Goal: Navigation & Orientation: Find specific page/section

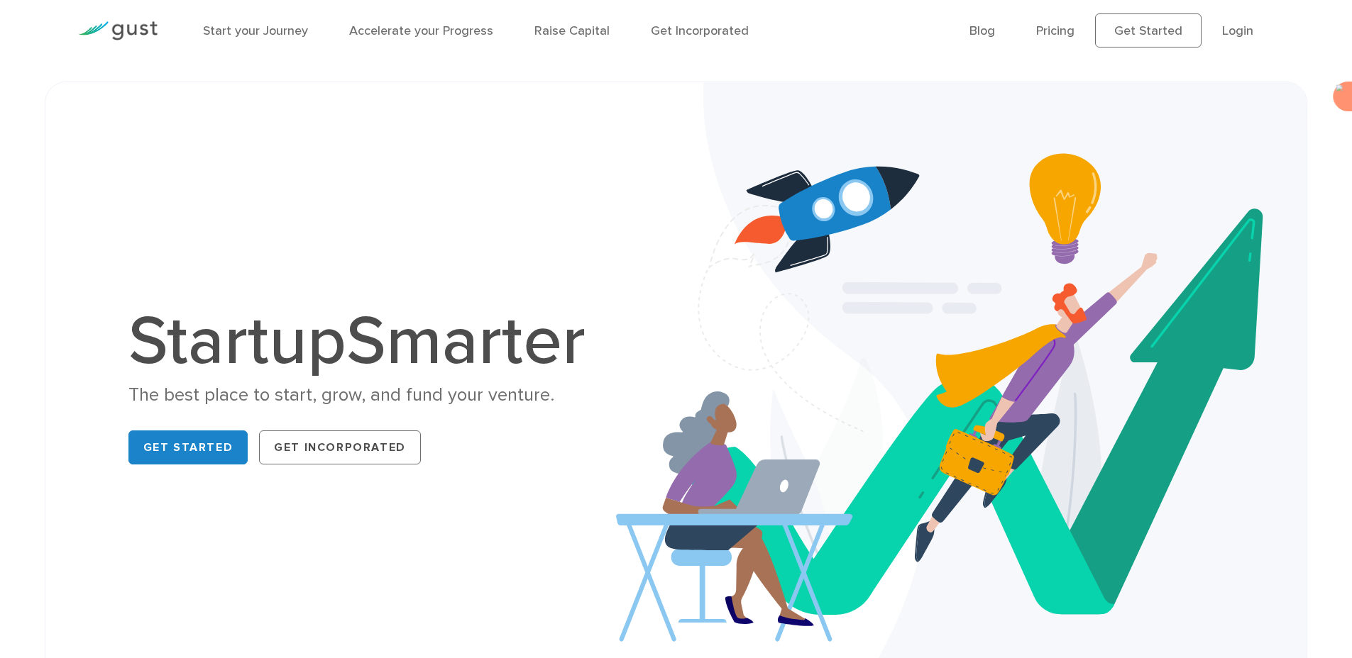
scroll to position [55, 0]
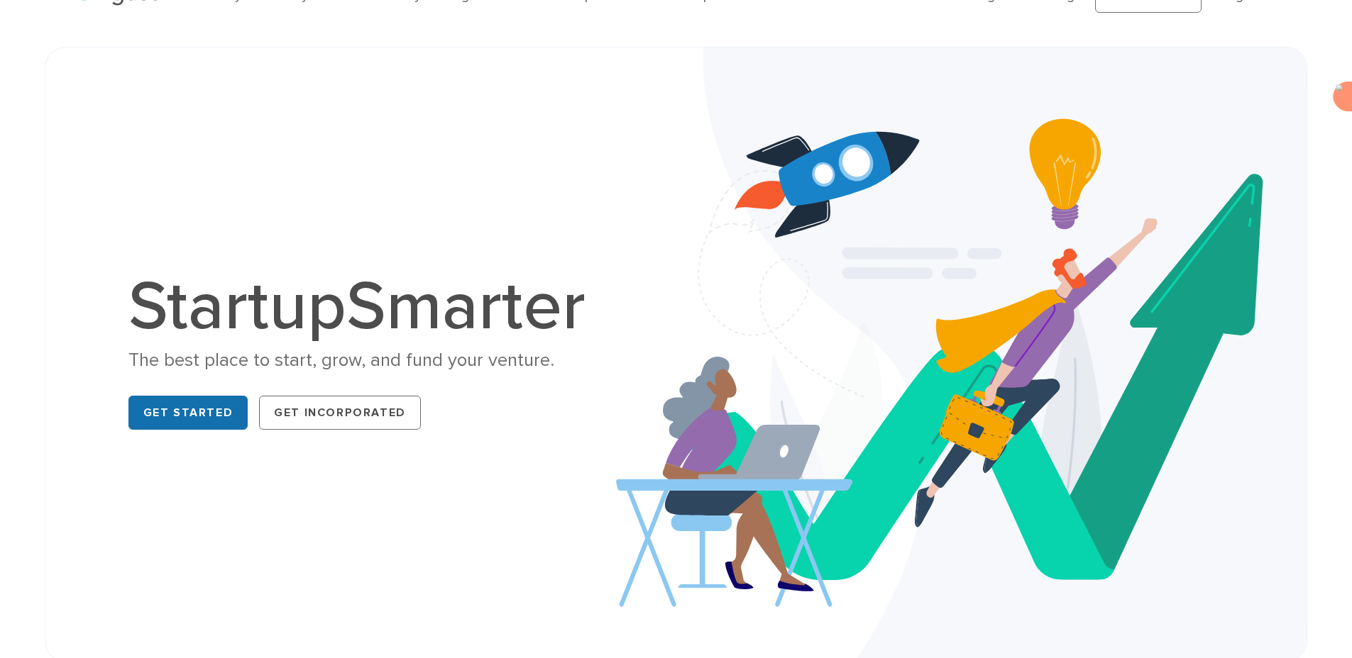
click at [182, 398] on link "Get Started" at bounding box center [188, 413] width 120 height 34
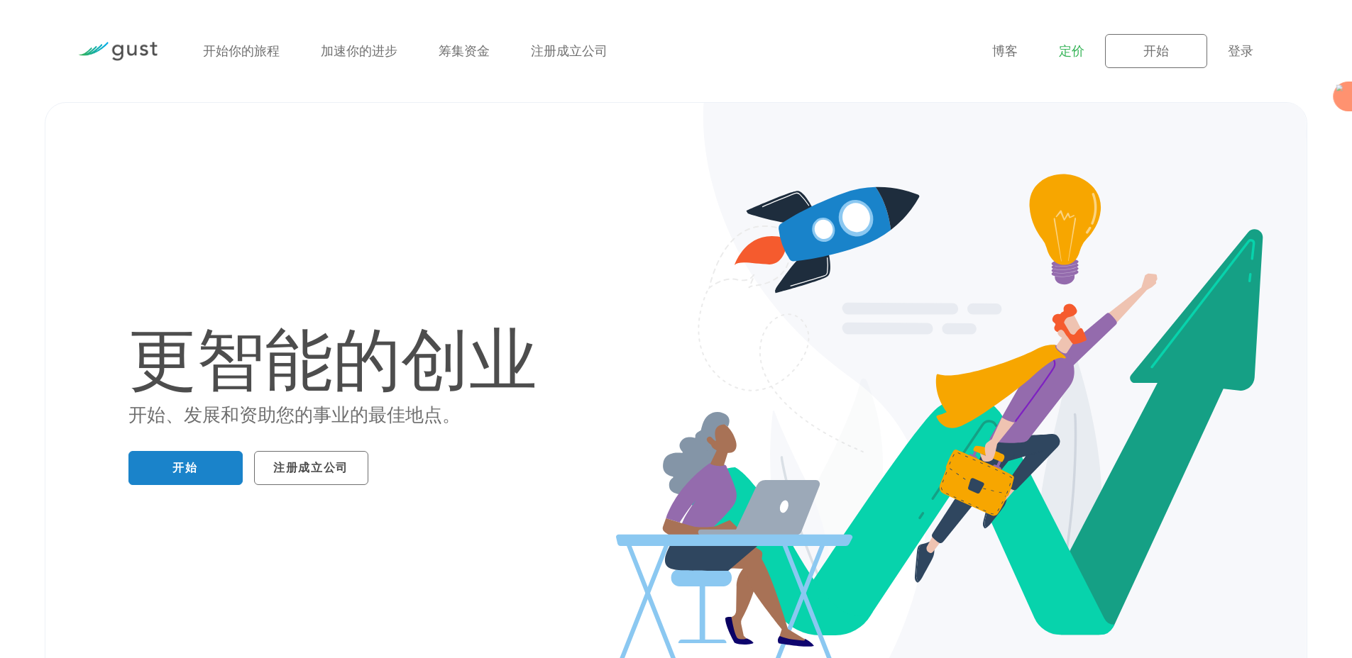
click at [1071, 53] on font "定价" at bounding box center [1072, 51] width 26 height 15
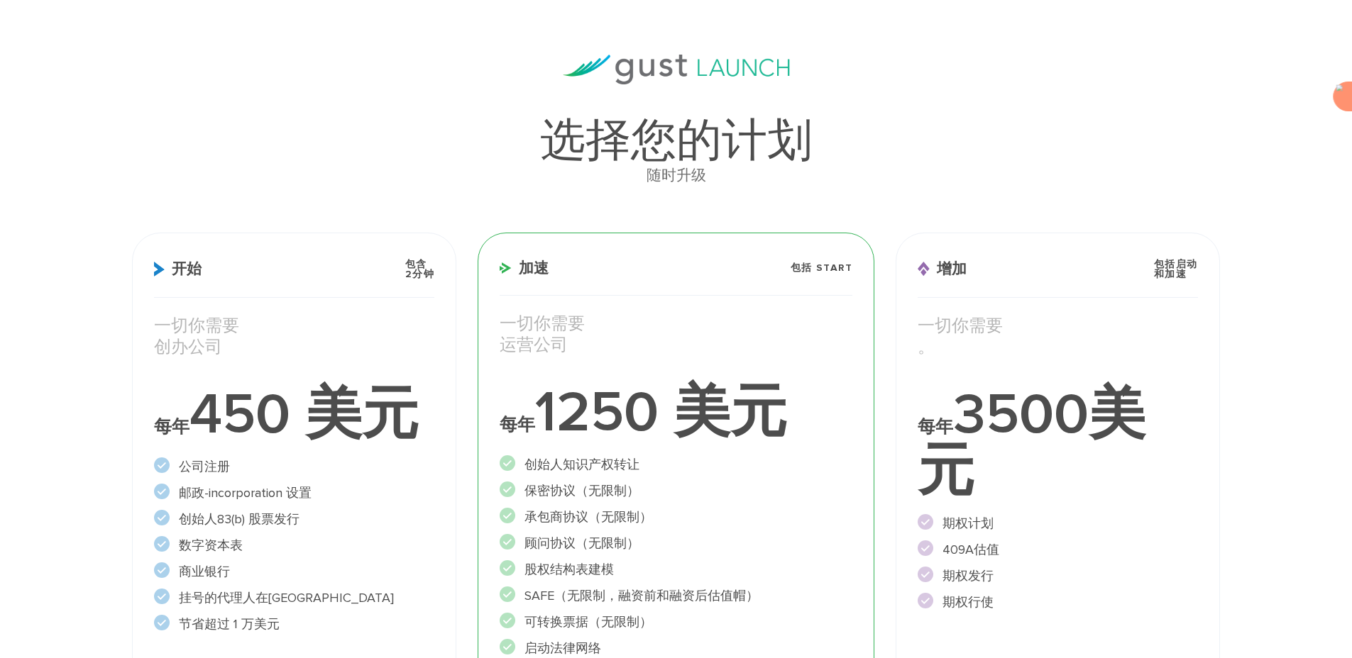
click at [226, 314] on div "开始 包含 2分钟 一切 你 需要 创办公司 每年 450 美元 邮政 创始人" at bounding box center [294, 540] width 324 height 614
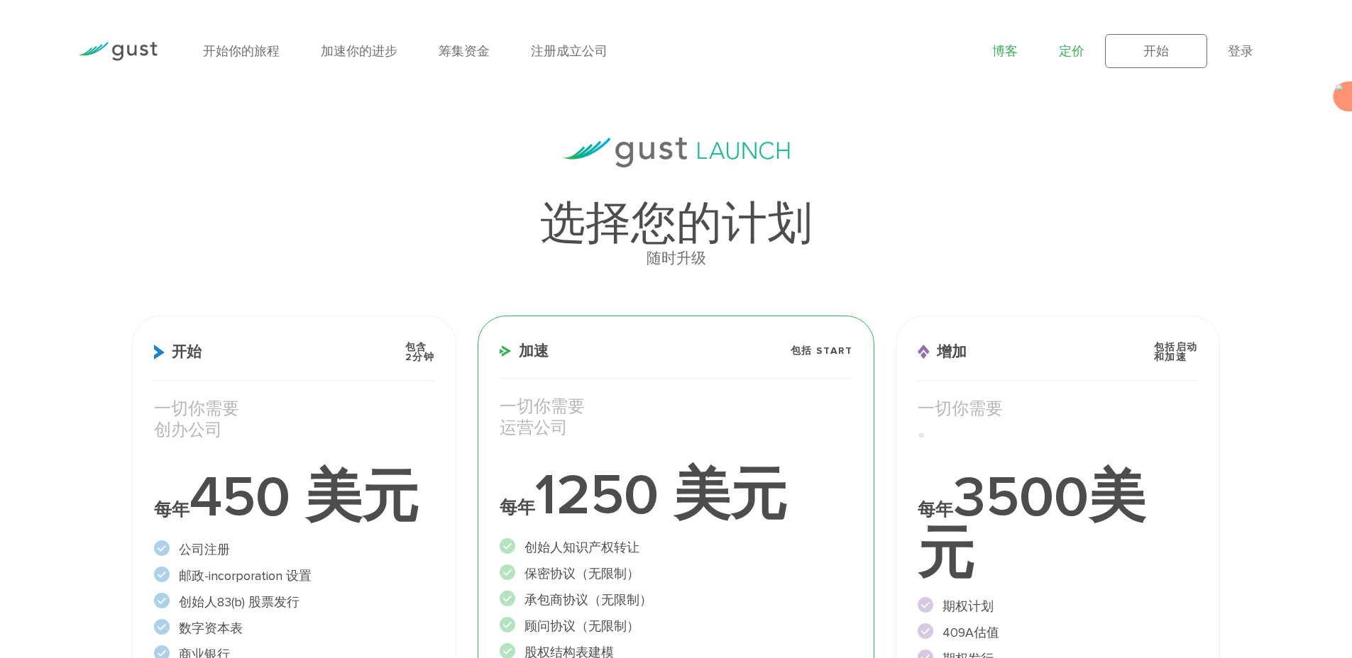
click at [1003, 48] on font "博客" at bounding box center [1005, 51] width 26 height 15
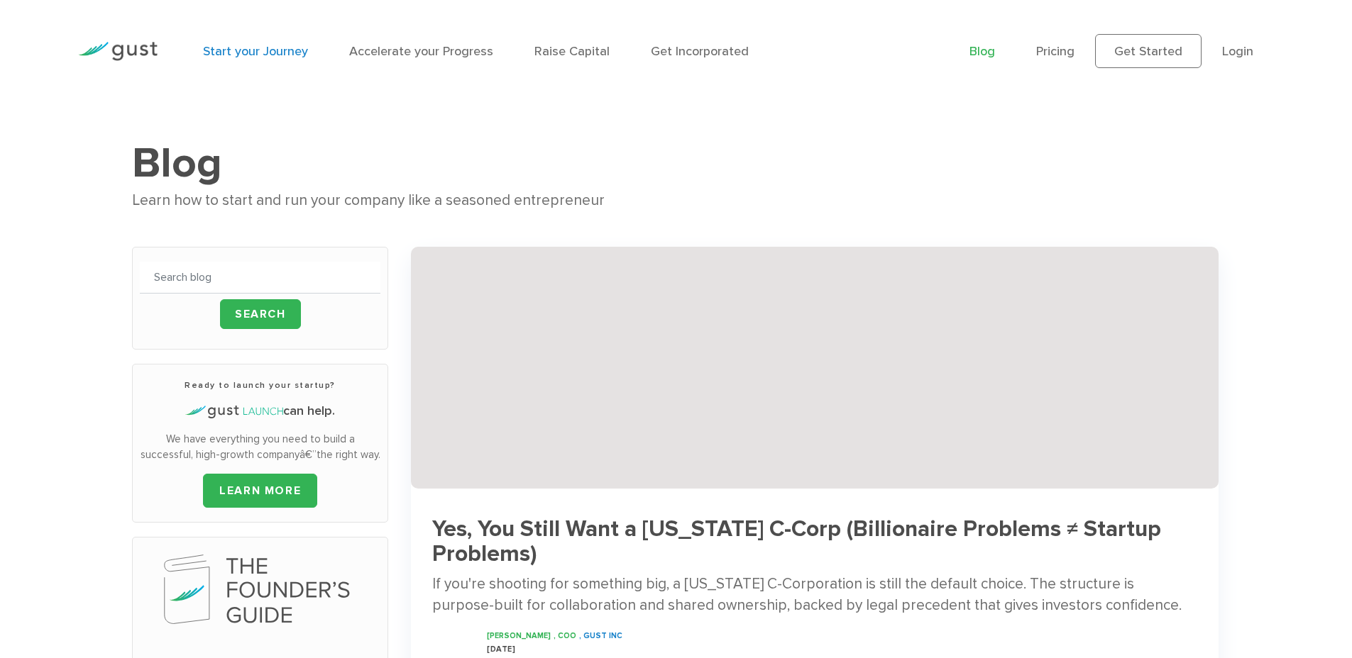
click at [255, 53] on link "Start your Journey" at bounding box center [255, 51] width 105 height 15
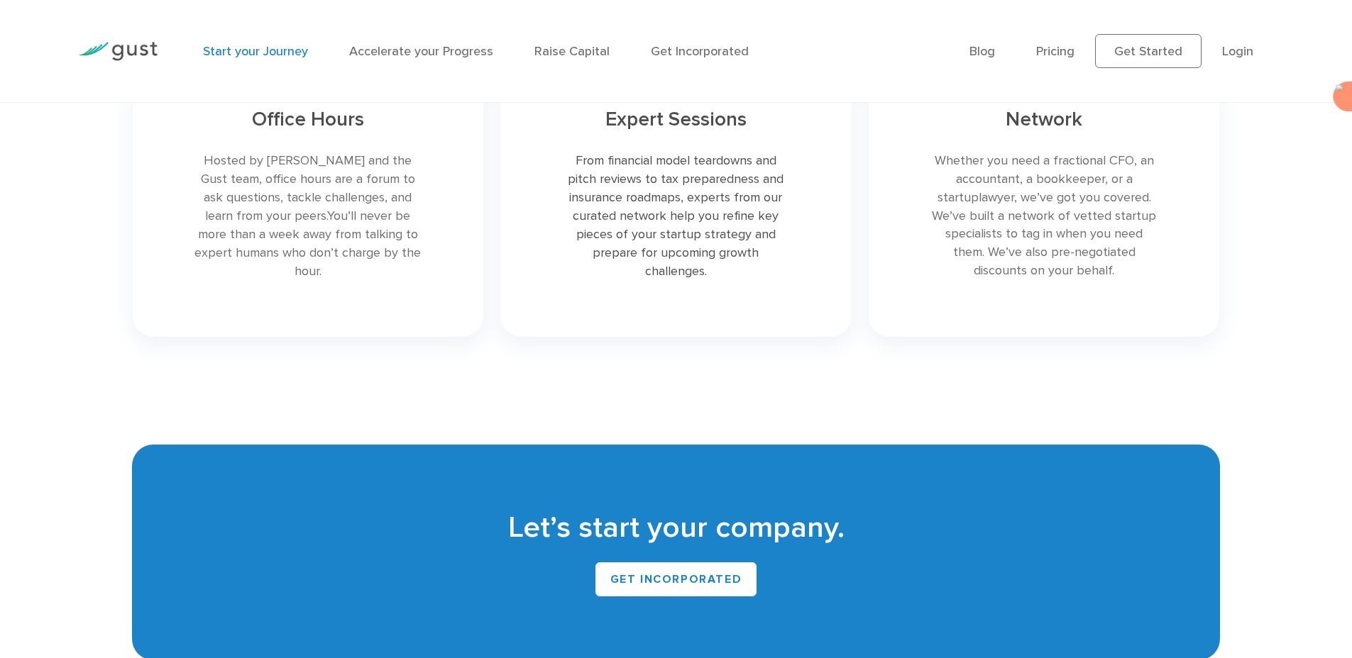
scroll to position [3221, 0]
